Goal: Check status: Check status

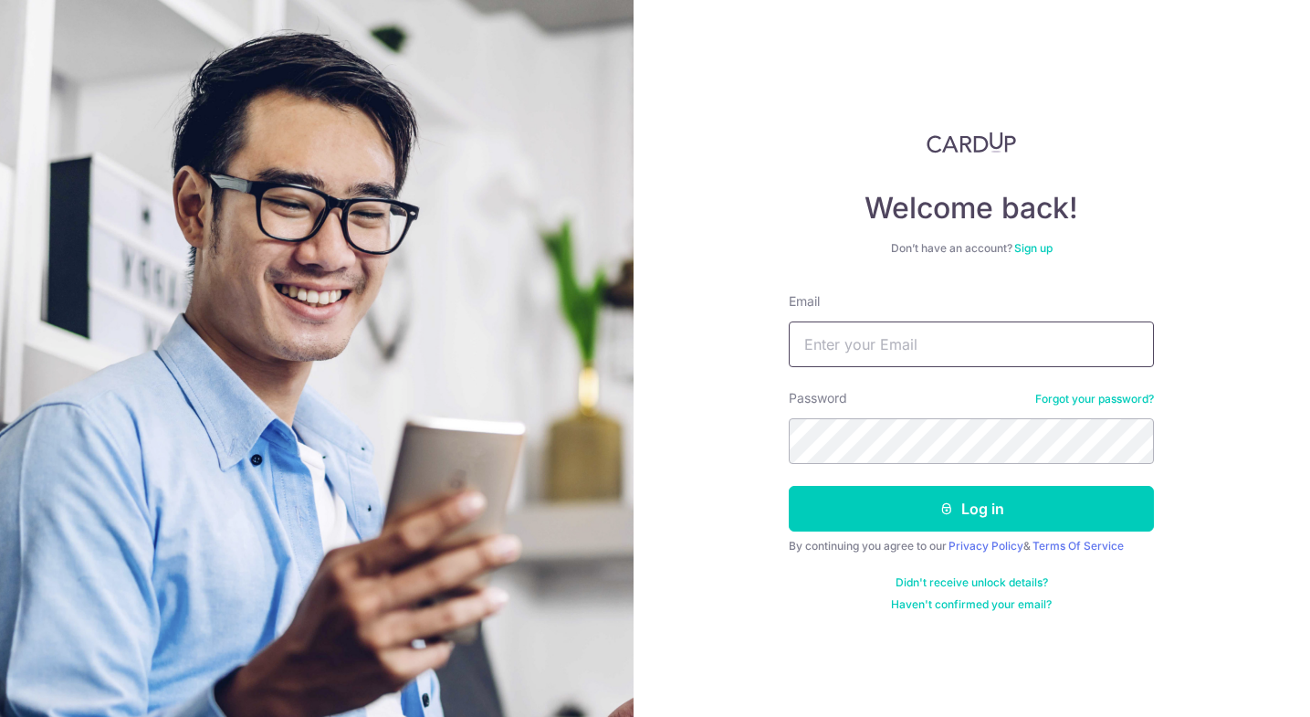
click at [947, 360] on input "Email" at bounding box center [971, 344] width 365 height 46
click at [964, 350] on input "Email" at bounding box center [971, 344] width 365 height 46
type input "[EMAIL_ADDRESS][DOMAIN_NAME]"
click at [789, 486] on button "Log in" at bounding box center [971, 509] width 365 height 46
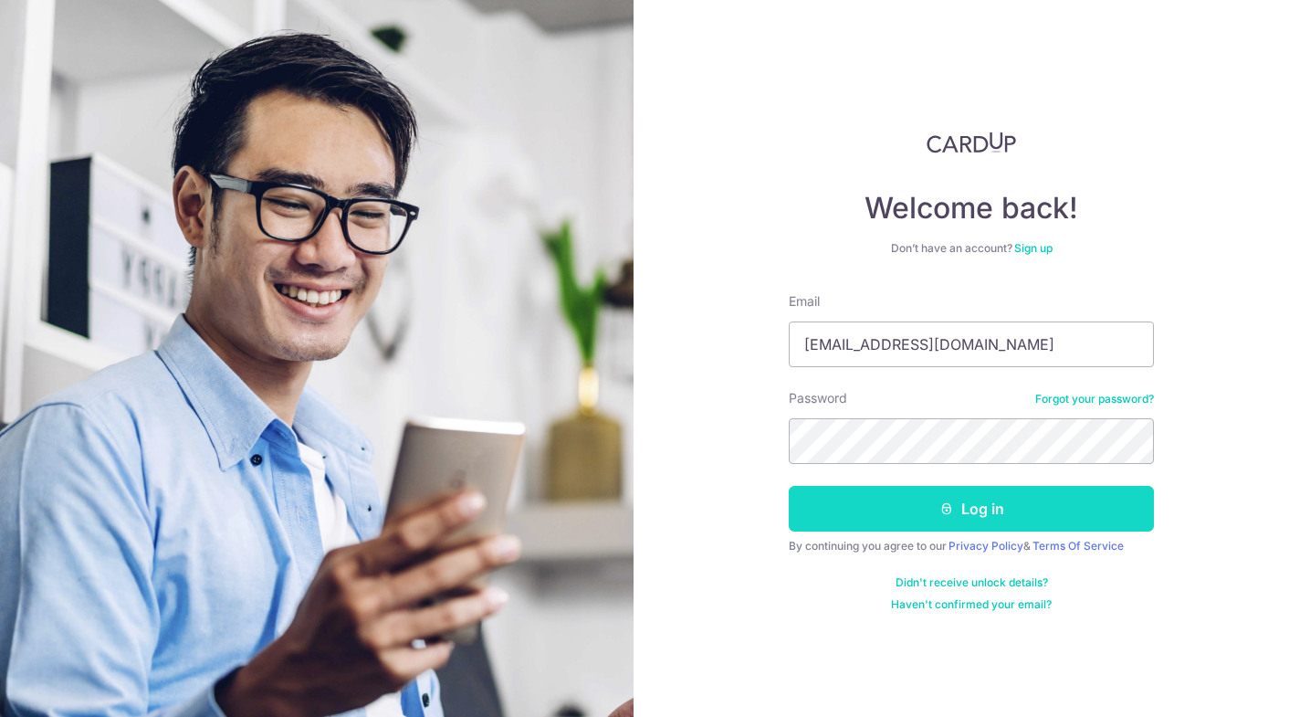
click at [958, 502] on button "Log in" at bounding box center [971, 509] width 365 height 46
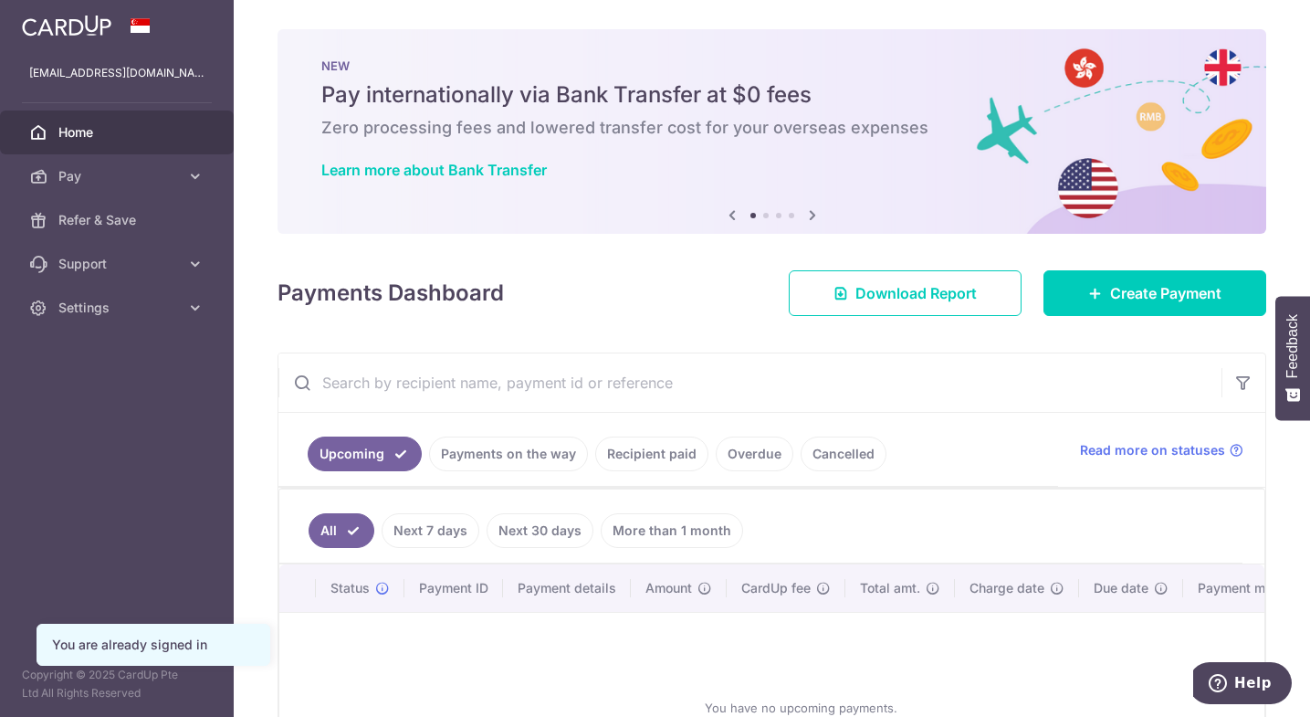
scroll to position [91, 0]
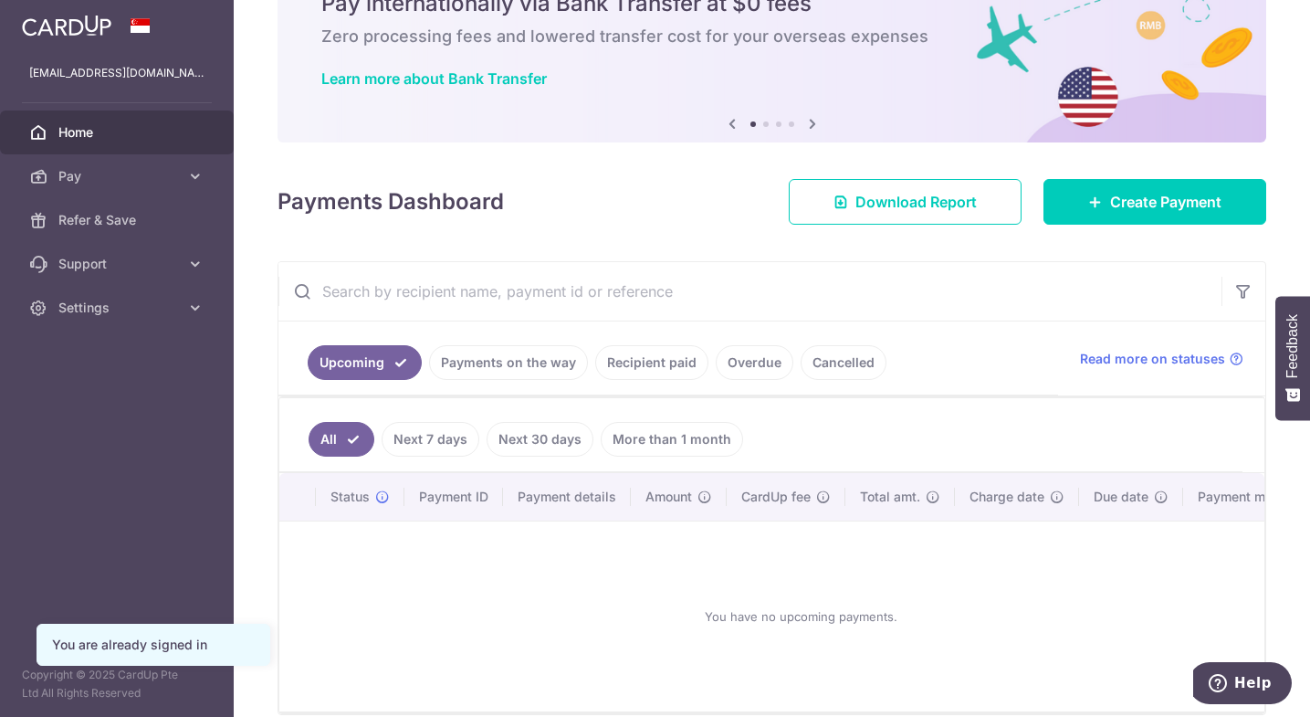
click at [510, 345] on link "Payments on the way" at bounding box center [508, 362] width 159 height 35
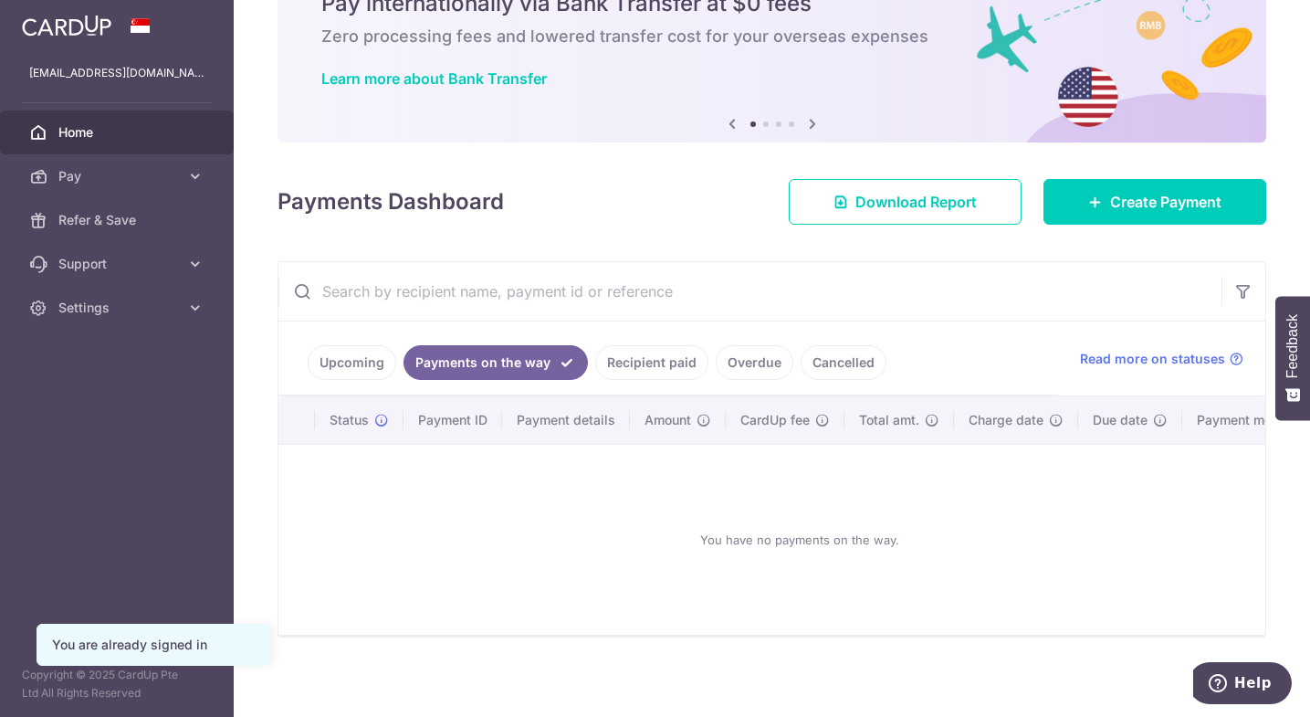
click at [365, 364] on link "Upcoming" at bounding box center [352, 362] width 89 height 35
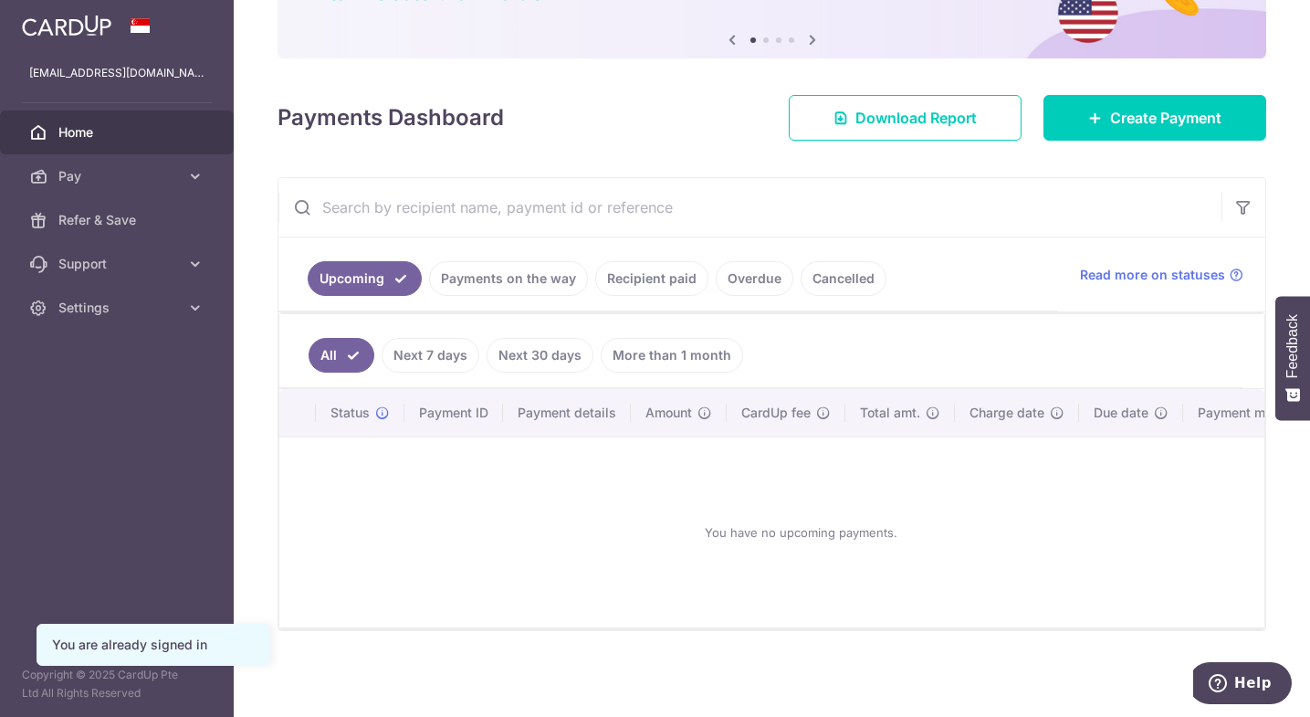
scroll to position [184, 0]
click at [645, 277] on link "Recipient paid" at bounding box center [651, 278] width 113 height 35
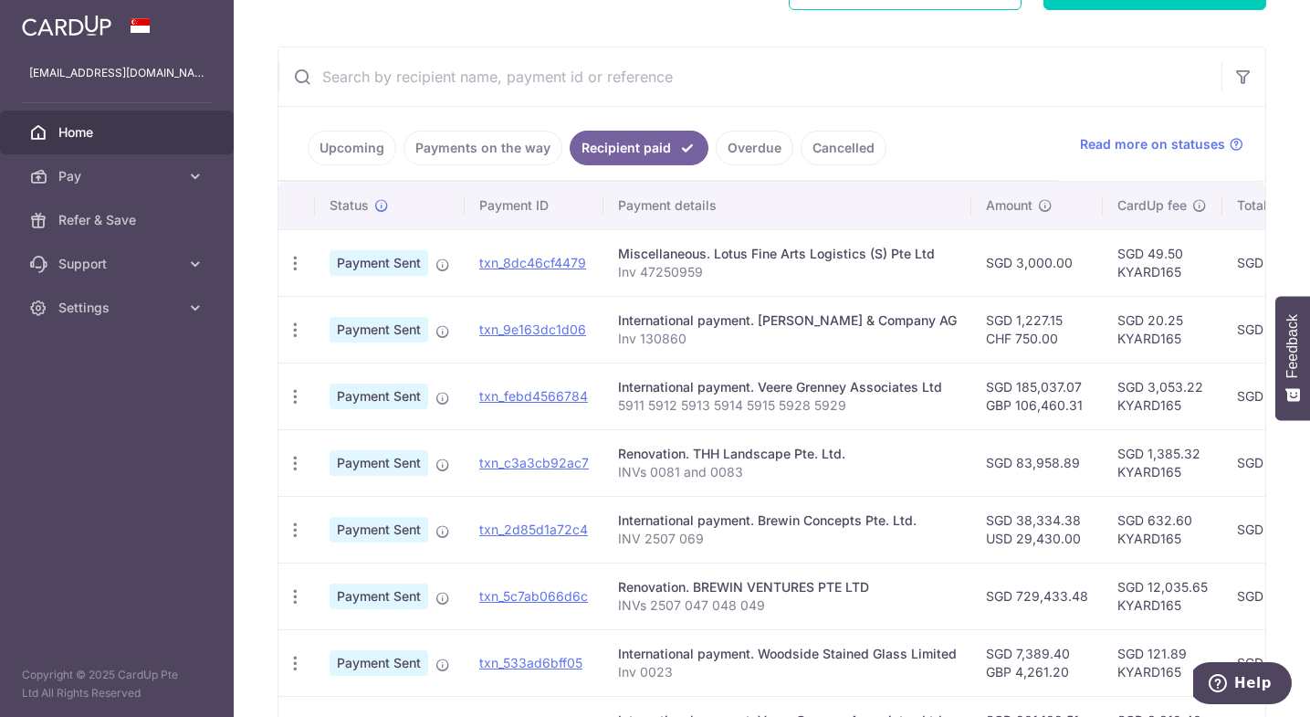
scroll to position [367, 0]
